Goal: Task Accomplishment & Management: Complete application form

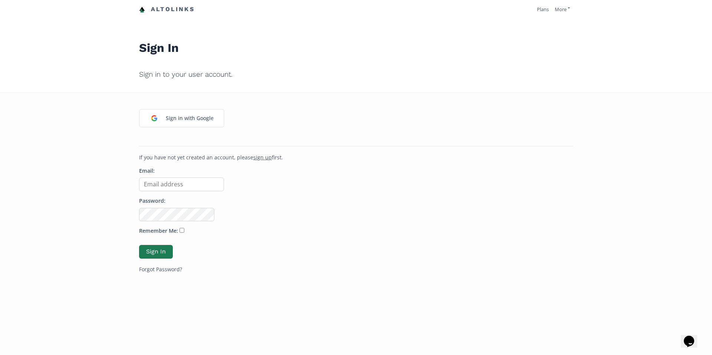
click at [181, 180] on input "Email:" at bounding box center [181, 185] width 85 height 14
type input "[PERSON_NAME][EMAIL_ADDRESS][DOMAIN_NAME]"
click at [179, 233] on input "Remember Me:" at bounding box center [181, 230] width 5 height 5
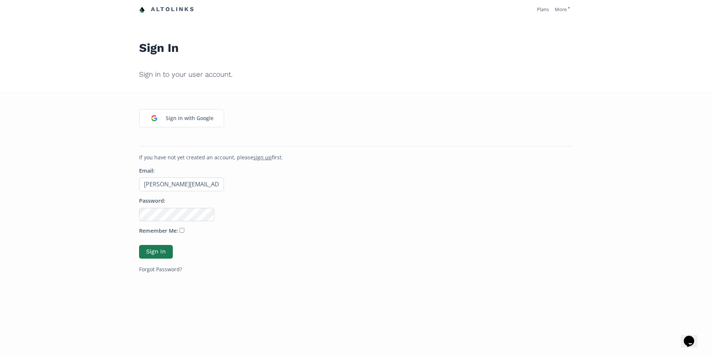
checkbox input "true"
click at [158, 251] on button "Sign In" at bounding box center [156, 252] width 36 height 16
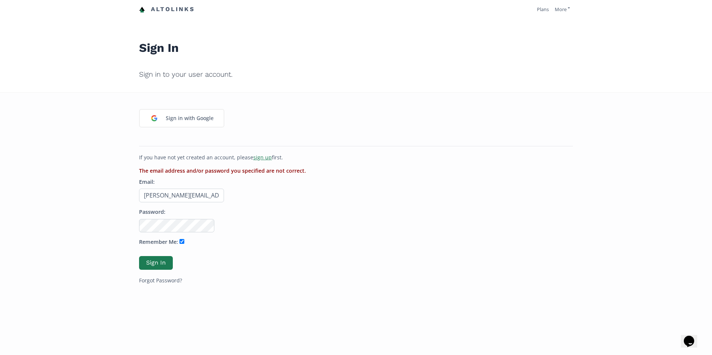
click at [255, 160] on u "sign up" at bounding box center [262, 157] width 19 height 7
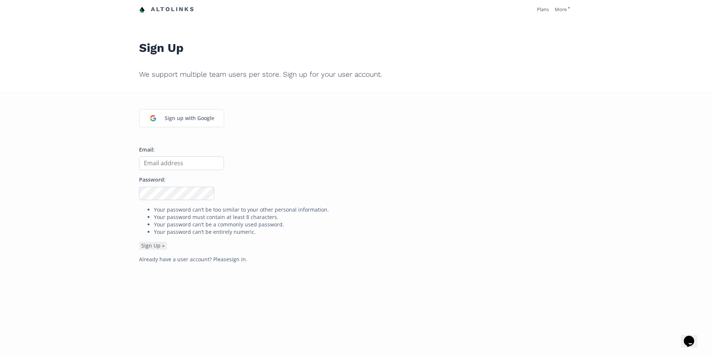
click at [183, 165] on input "Email:" at bounding box center [181, 163] width 85 height 14
type input "[PERSON_NAME][EMAIL_ADDRESS][DOMAIN_NAME]"
click at [241, 284] on div "Sign up with Google Email: alex@vidalizesocial.com Password: Your password can’…" at bounding box center [356, 211] width 445 height 236
click at [151, 245] on button "Sign Up »" at bounding box center [153, 246] width 28 height 8
